Goal: Transaction & Acquisition: Purchase product/service

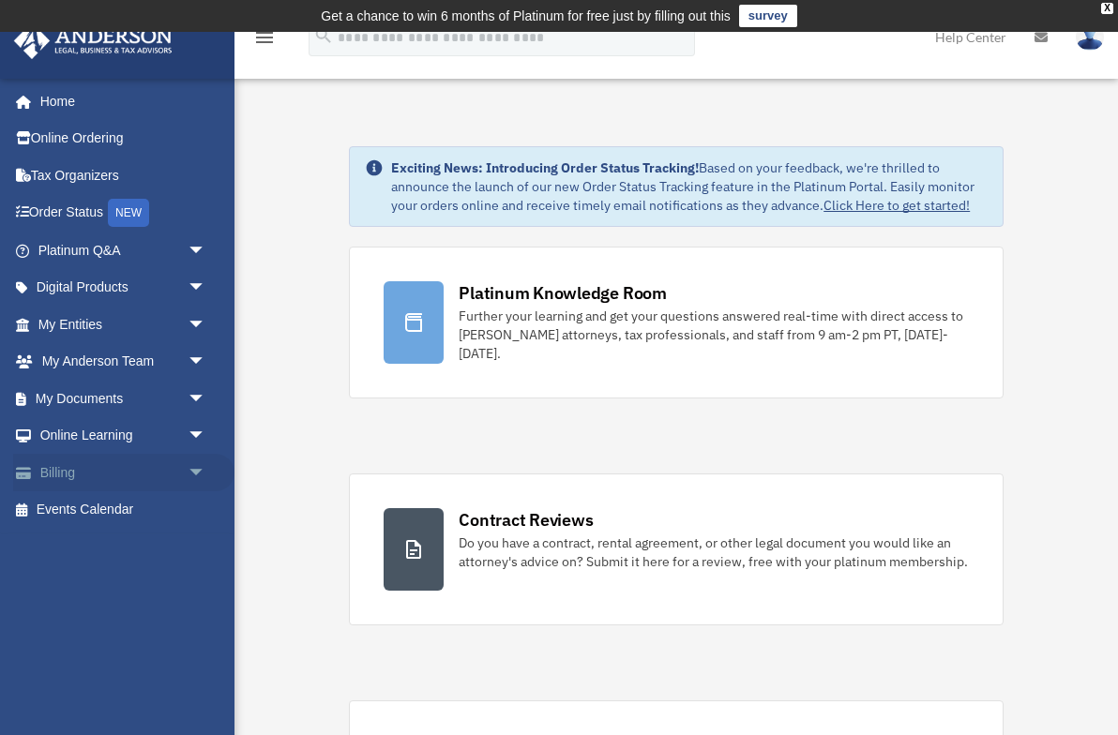
click at [132, 466] on link "Billing arrow_drop_down" at bounding box center [123, 473] width 221 height 38
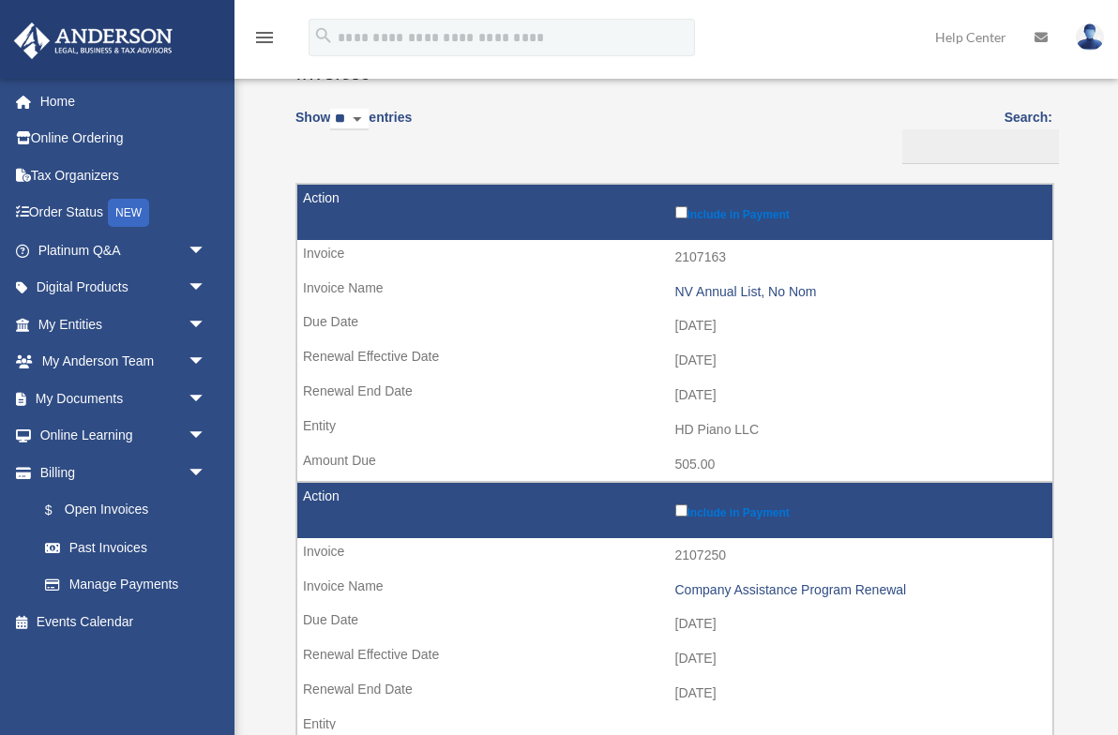
scroll to position [195, 0]
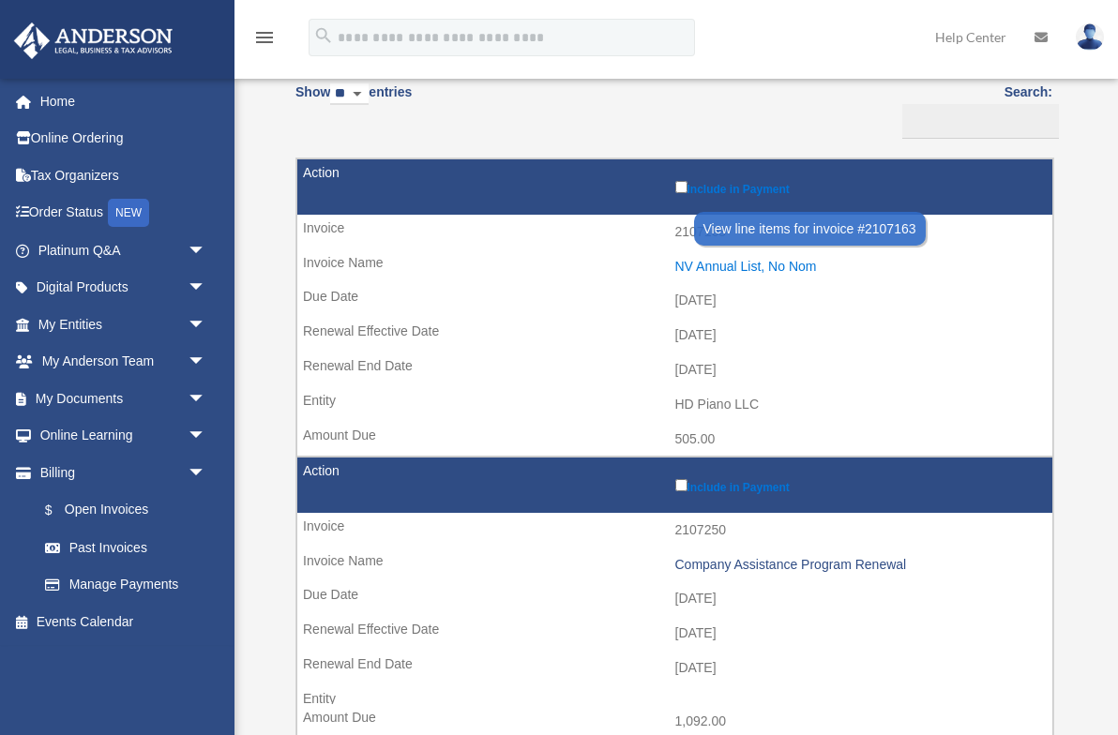
click at [768, 269] on div "NV Annual List, No Nom" at bounding box center [859, 267] width 369 height 16
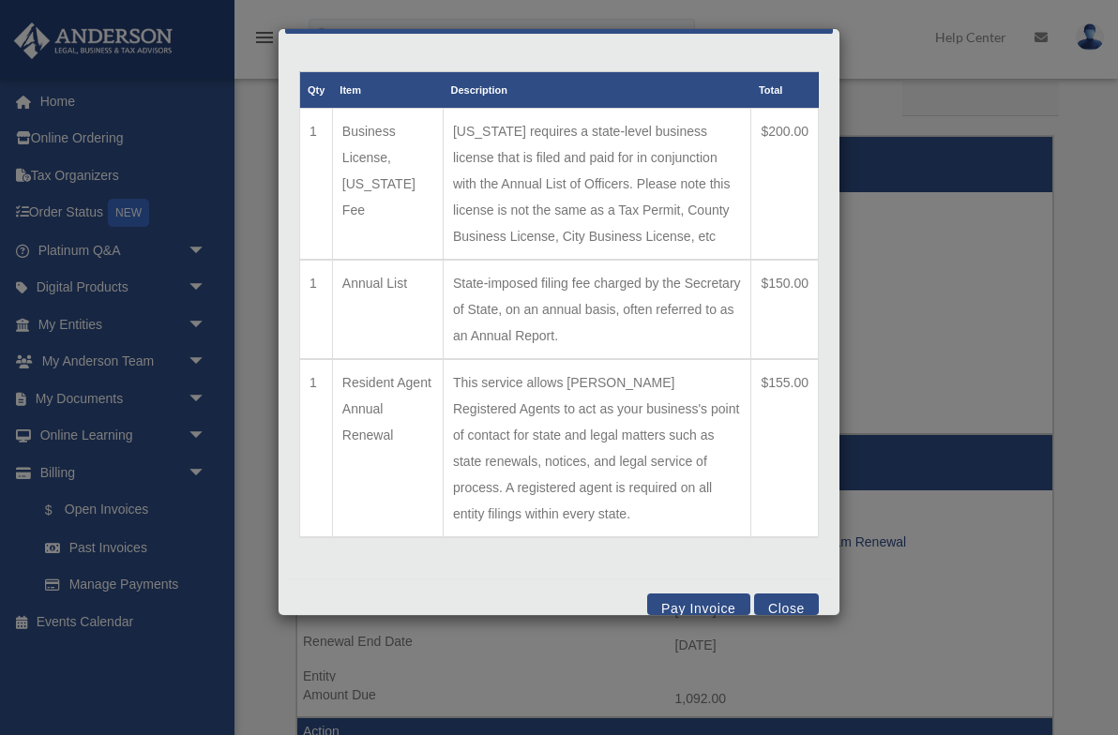
scroll to position [227, 0]
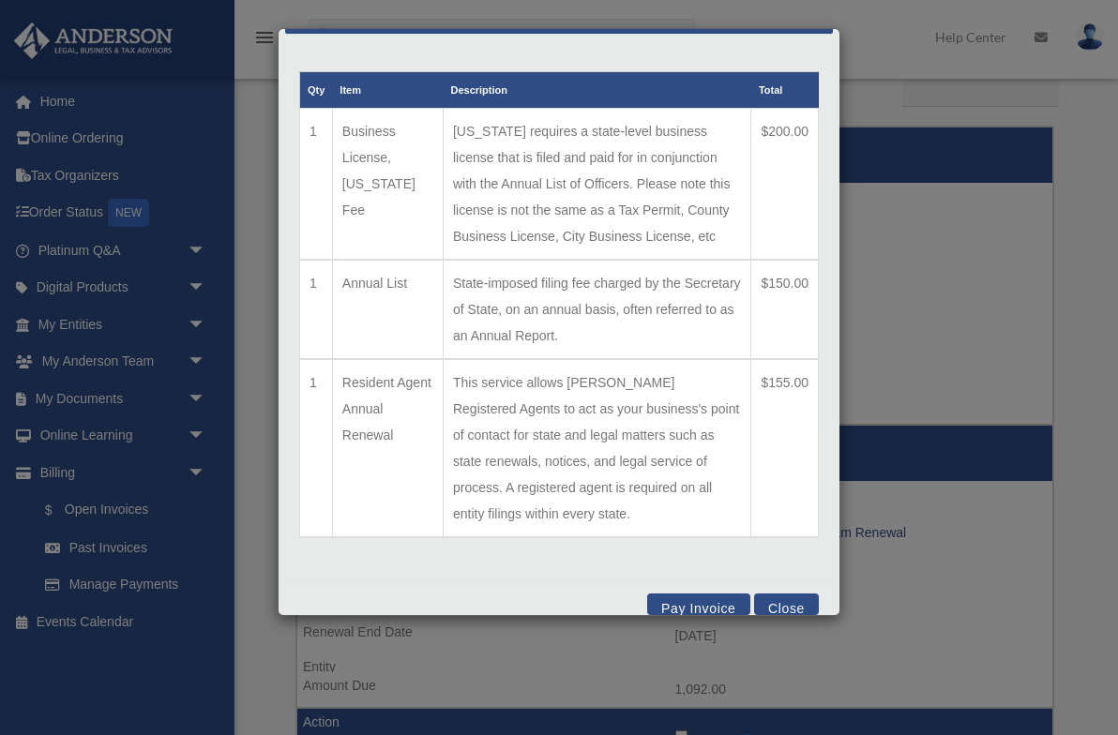
click at [782, 594] on button "Close" at bounding box center [786, 605] width 65 height 22
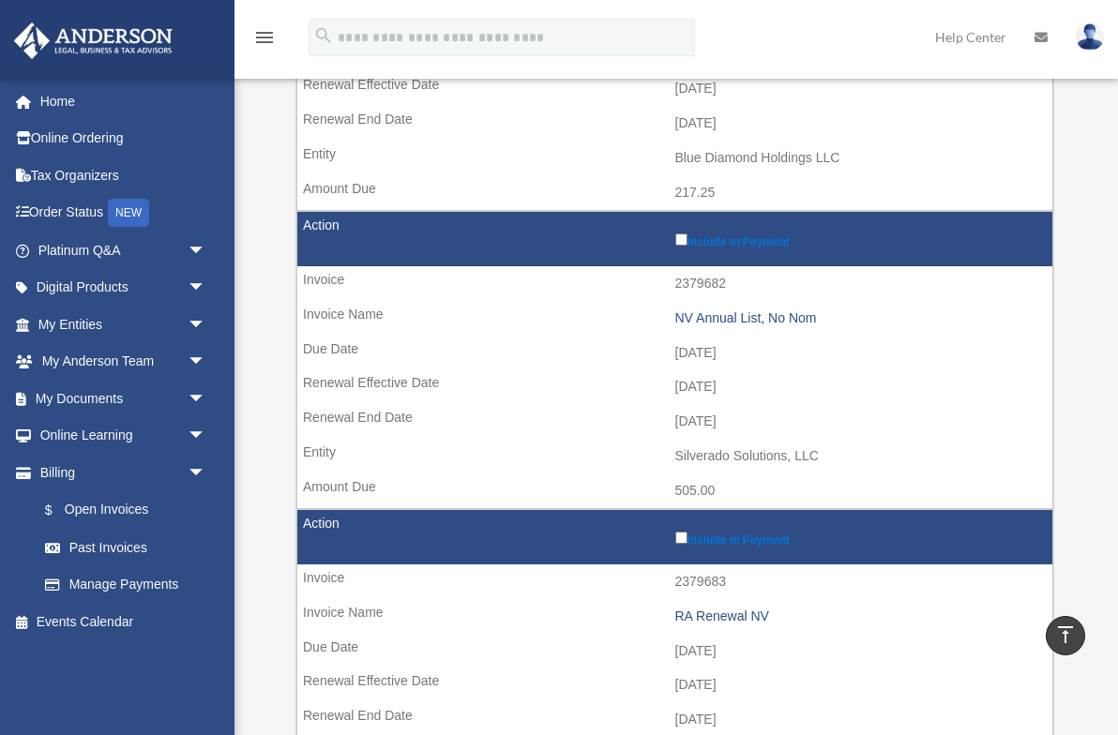
scroll to position [0, 0]
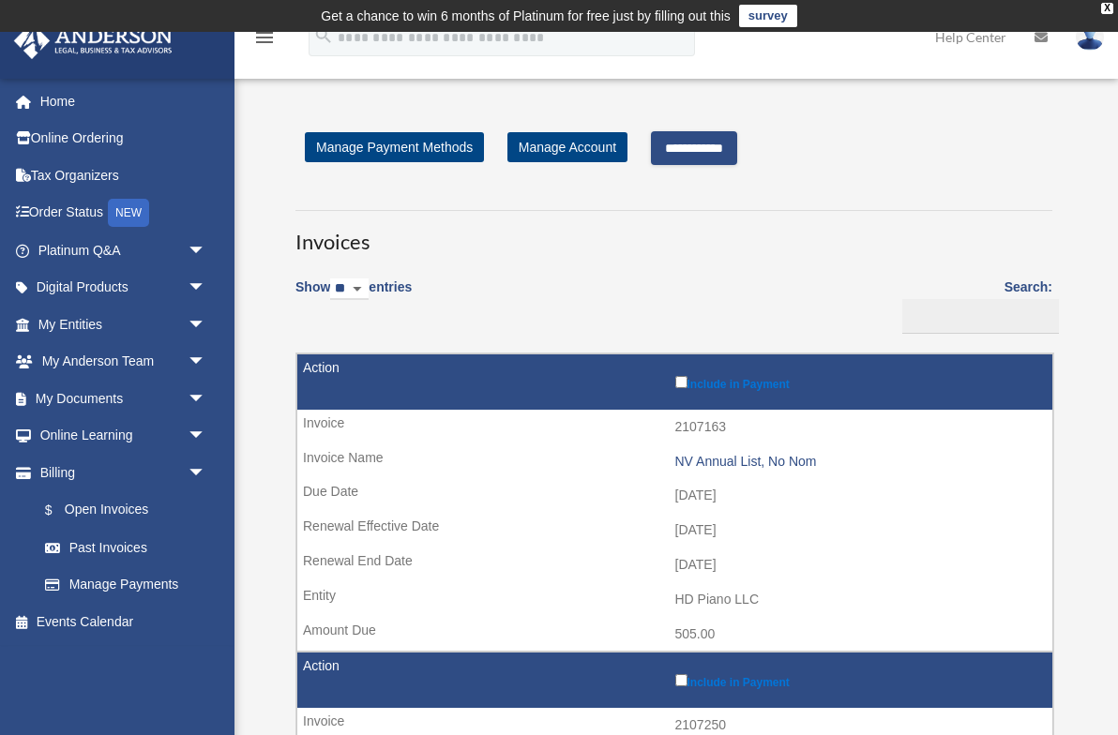
click at [706, 147] on input "**********" at bounding box center [694, 148] width 86 height 34
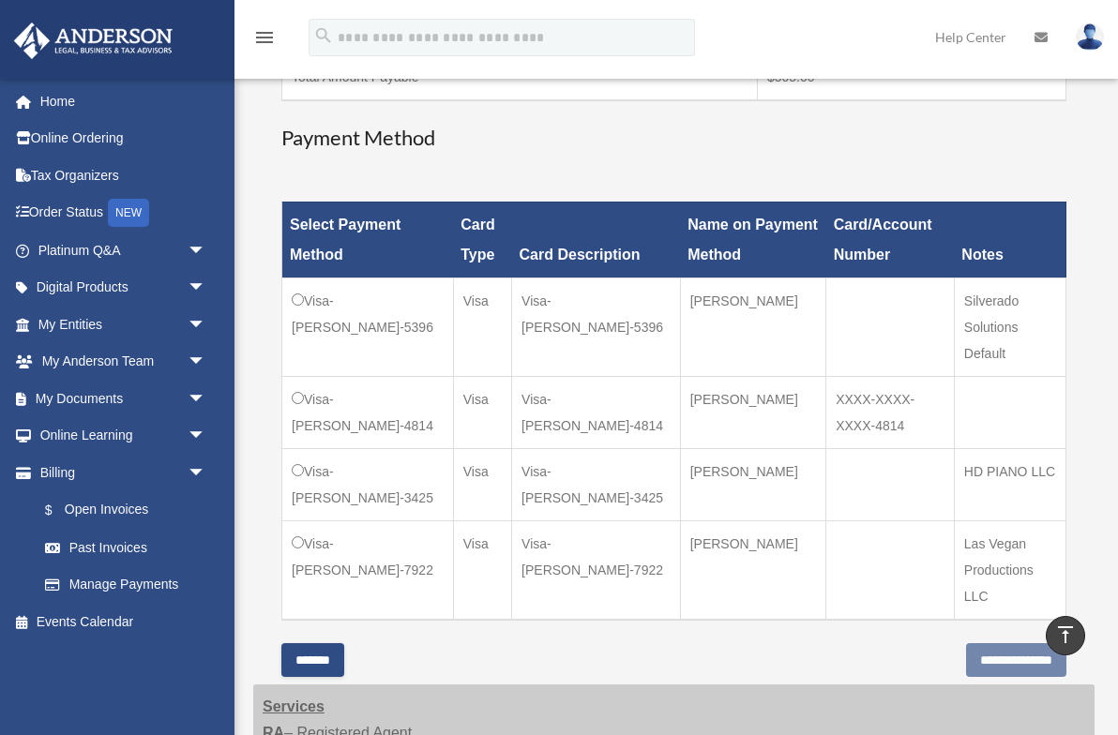
scroll to position [448, 0]
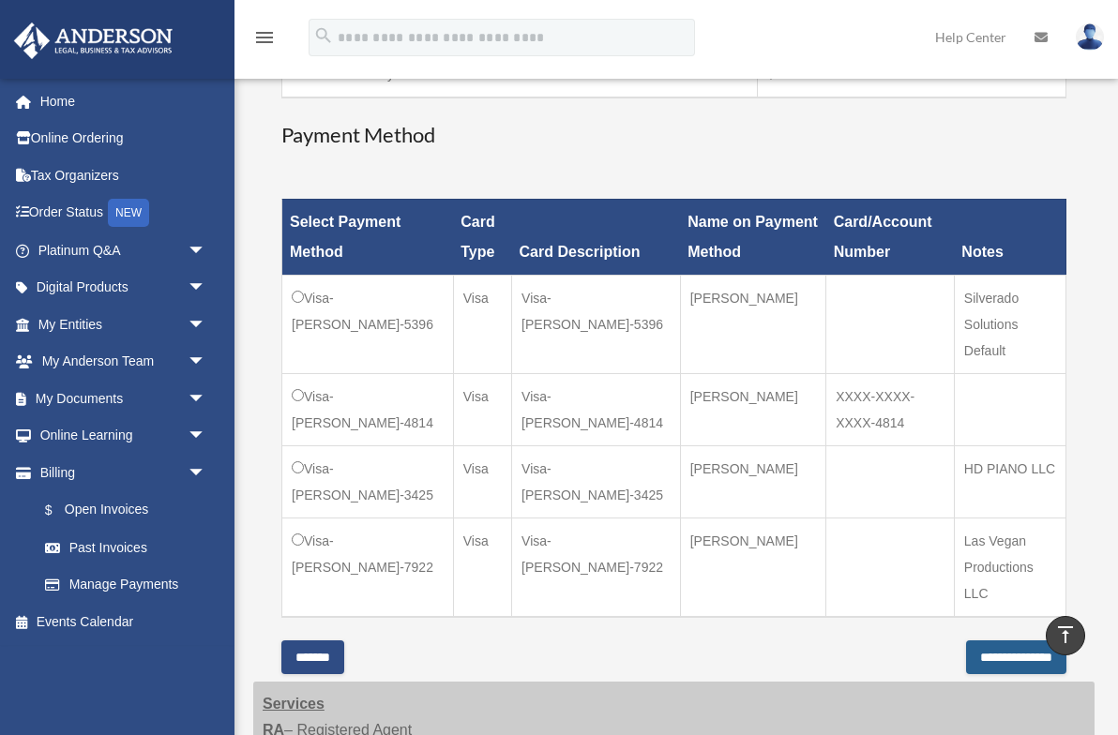
click at [966, 641] on input "**********" at bounding box center [1016, 658] width 100 height 34
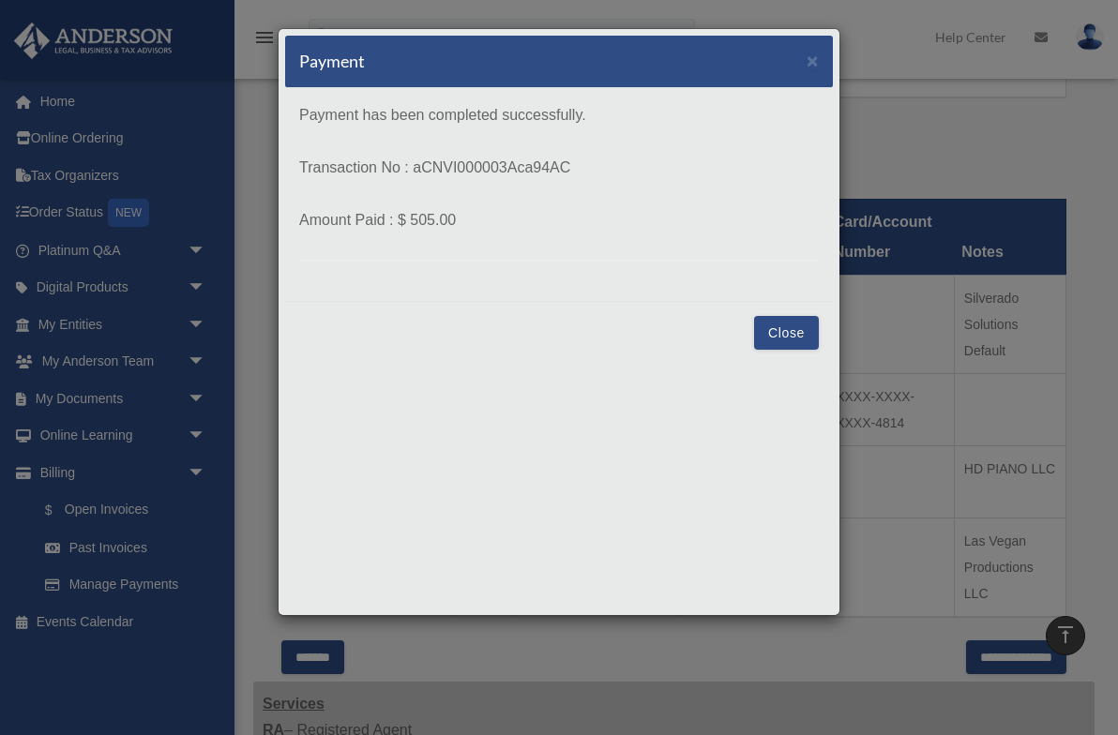
click at [767, 336] on button "Close" at bounding box center [786, 333] width 65 height 34
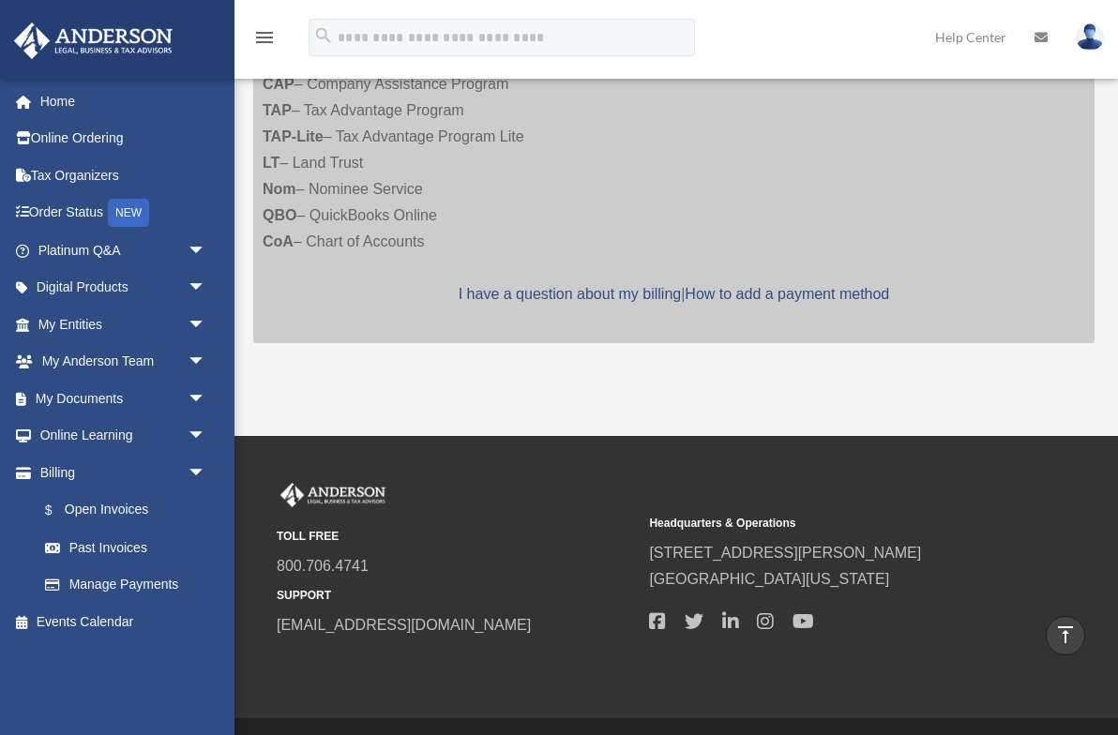
scroll to position [0, 0]
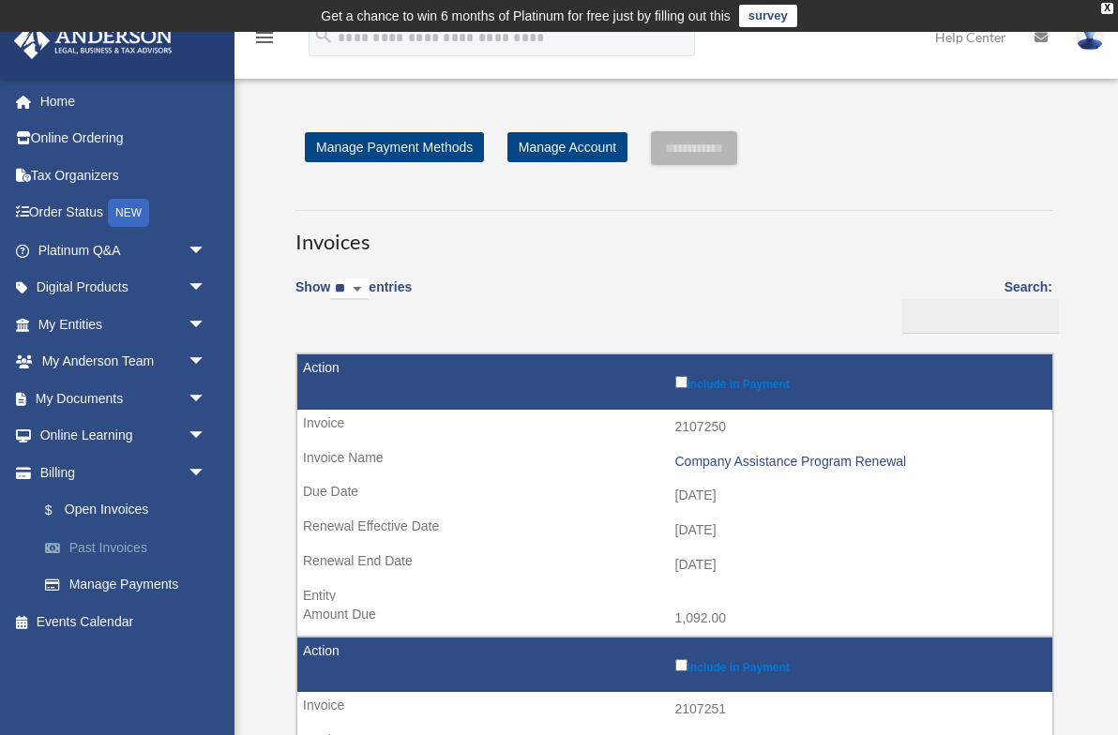
click at [105, 547] on link "Past Invoices" at bounding box center [130, 548] width 208 height 38
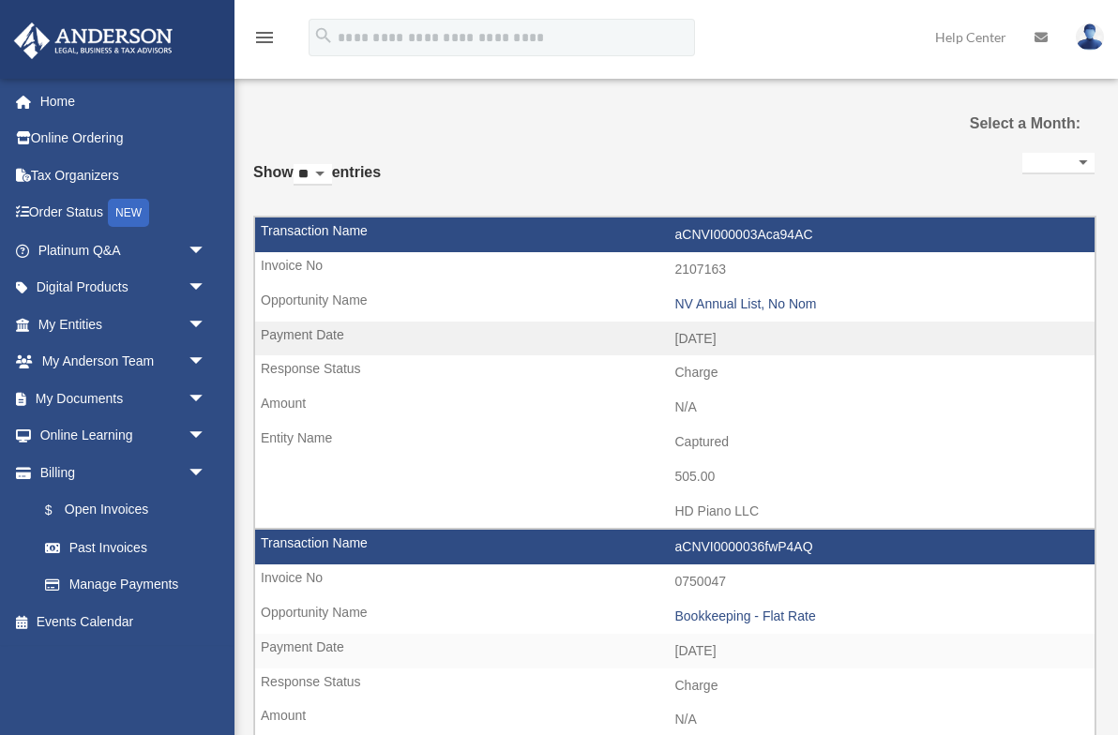
select select
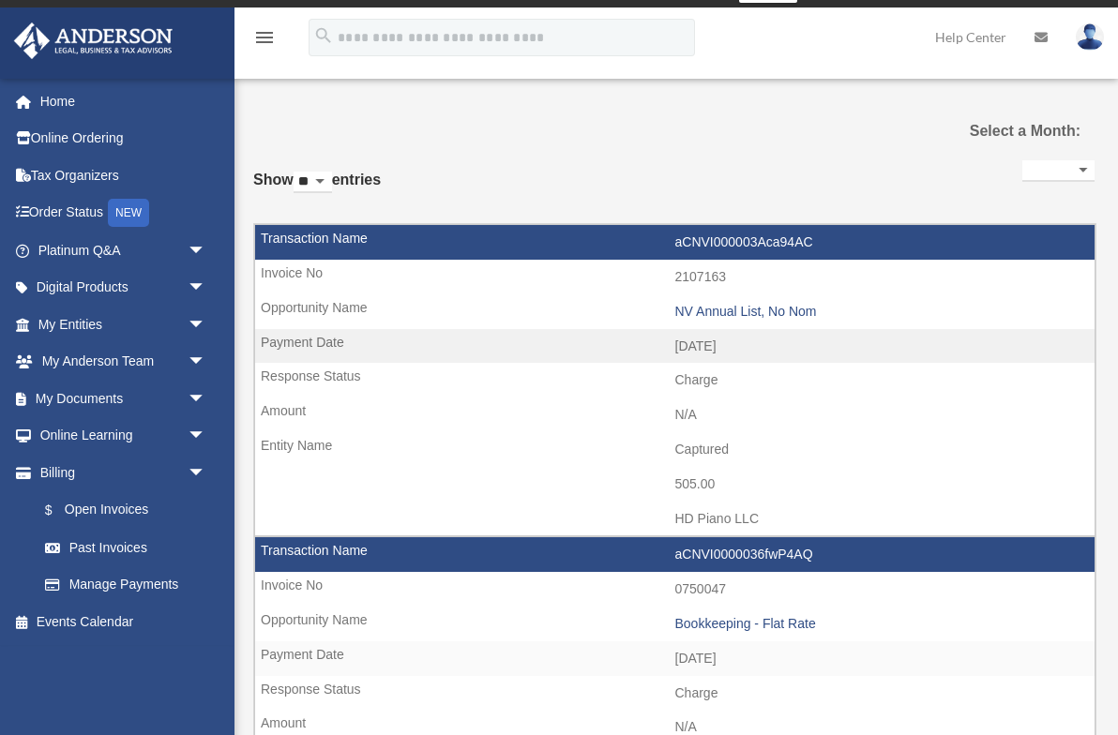
scroll to position [25, 0]
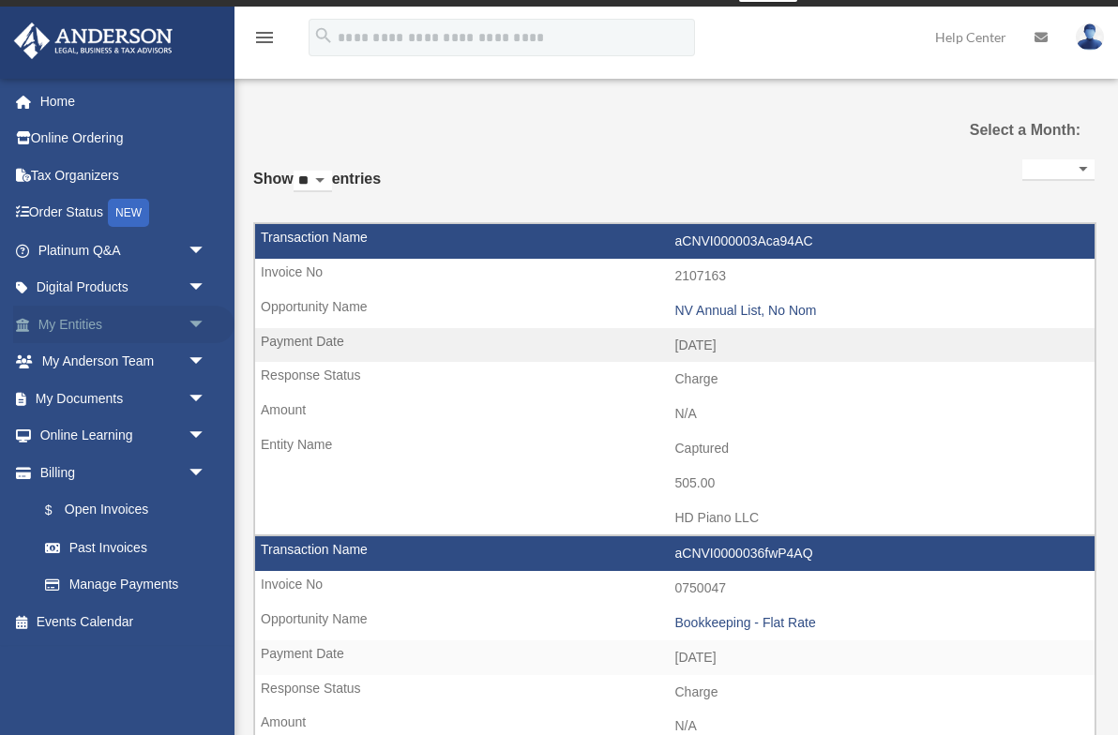
click at [95, 313] on link "My Entities arrow_drop_down" at bounding box center [123, 325] width 221 height 38
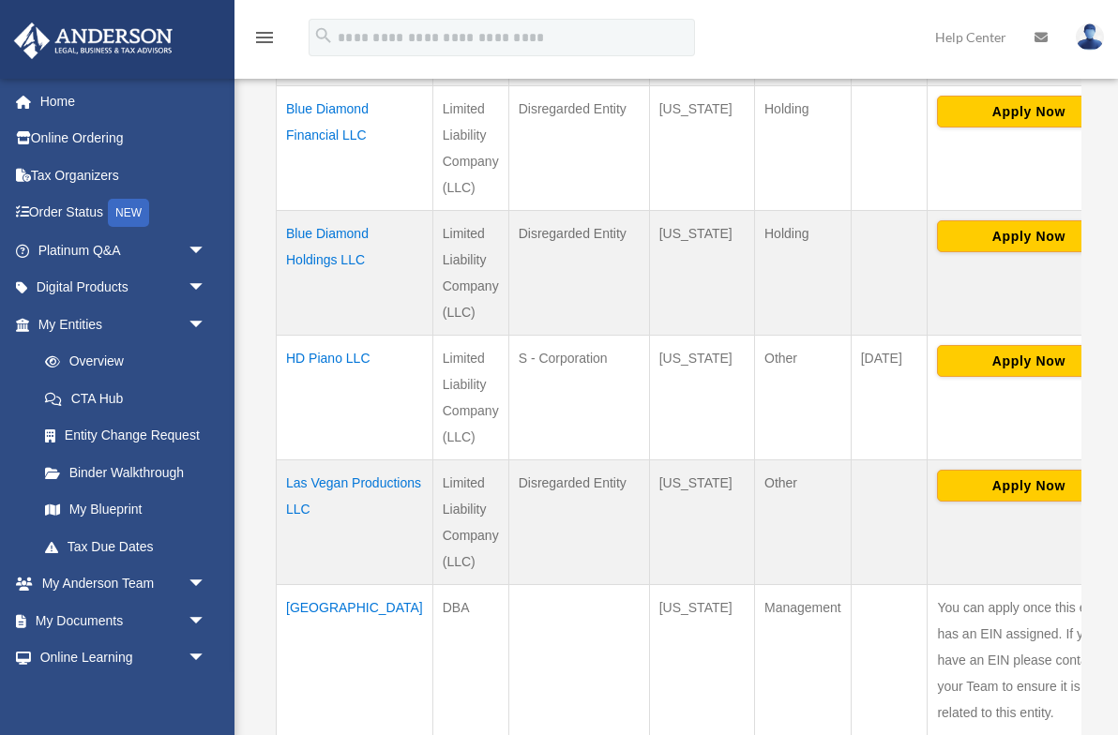
scroll to position [694, 0]
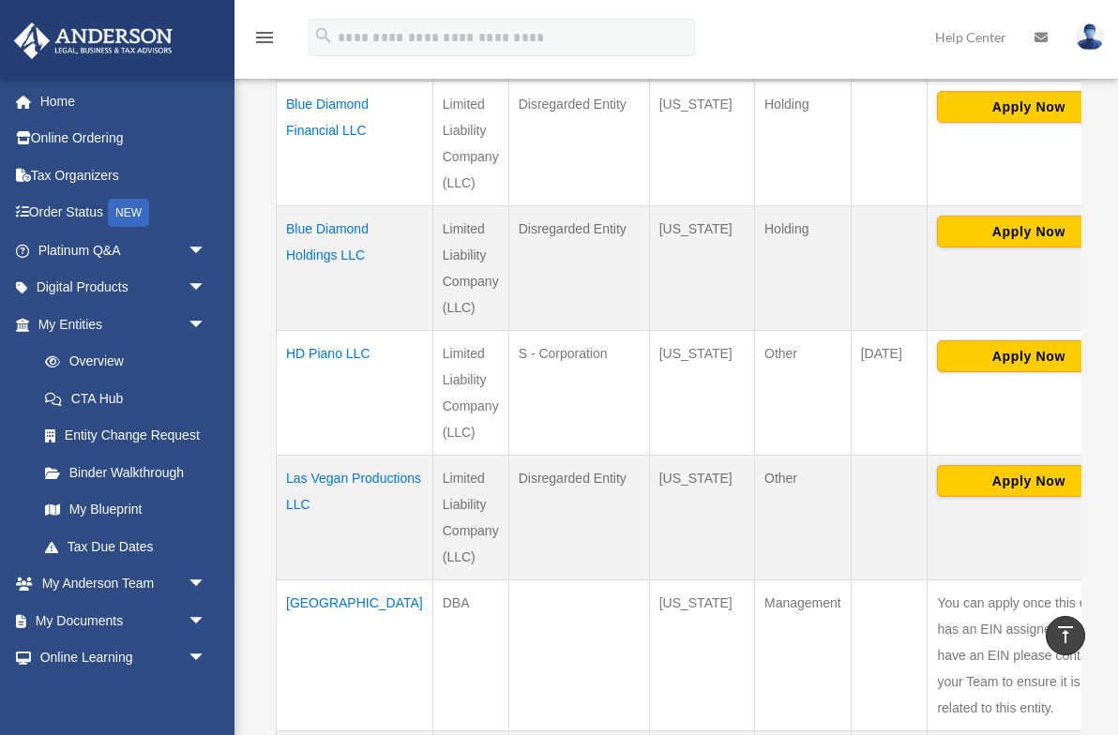
click at [310, 354] on td "HD Piano LLC" at bounding box center [355, 392] width 157 height 125
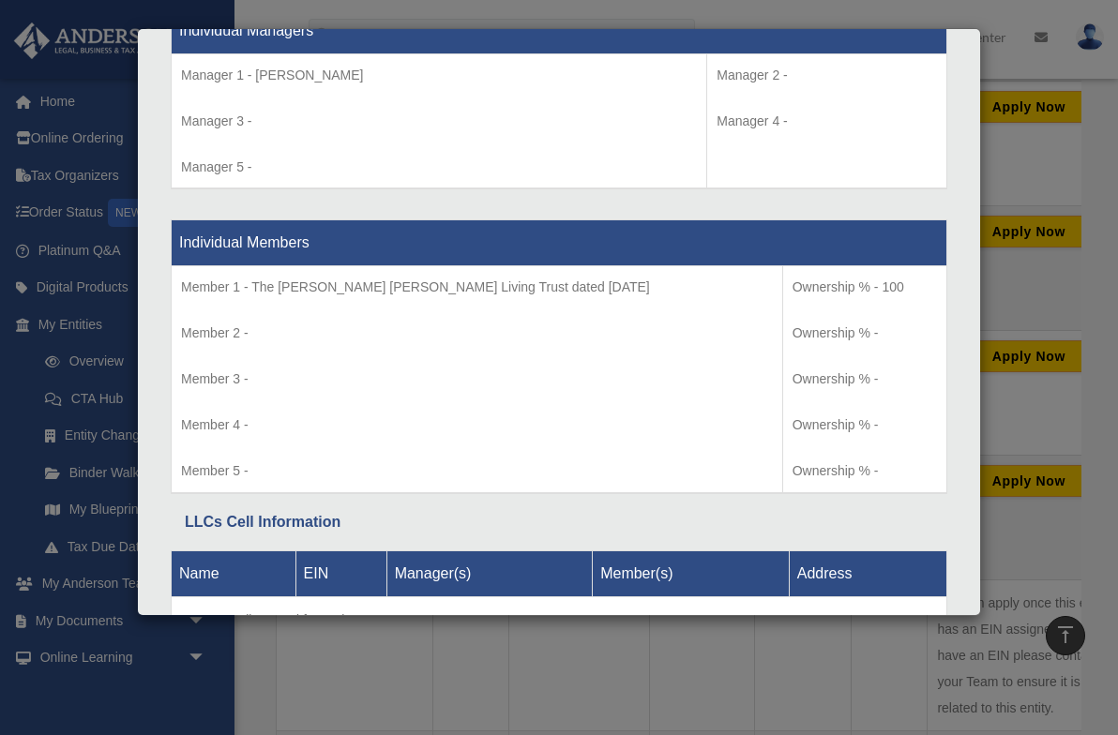
scroll to position [1783, 0]
